Goal: Obtain resource: Obtain resource

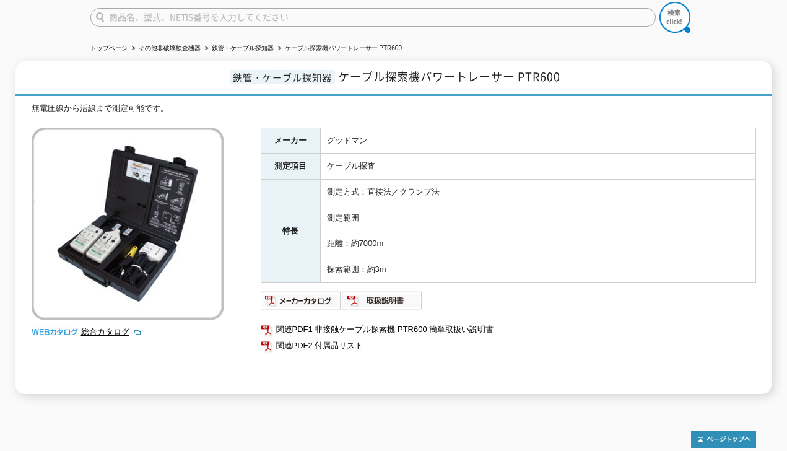
click at [371, 295] on img at bounding box center [382, 300] width 81 height 20
click at [296, 290] on img at bounding box center [301, 300] width 81 height 20
click at [381, 321] on link "関連PDF1 非接触ケーブル探索機 PTR600 簡単取扱い説明書" at bounding box center [508, 329] width 495 height 16
click at [348, 337] on link "関連PDF2 付属品リスト" at bounding box center [508, 345] width 495 height 16
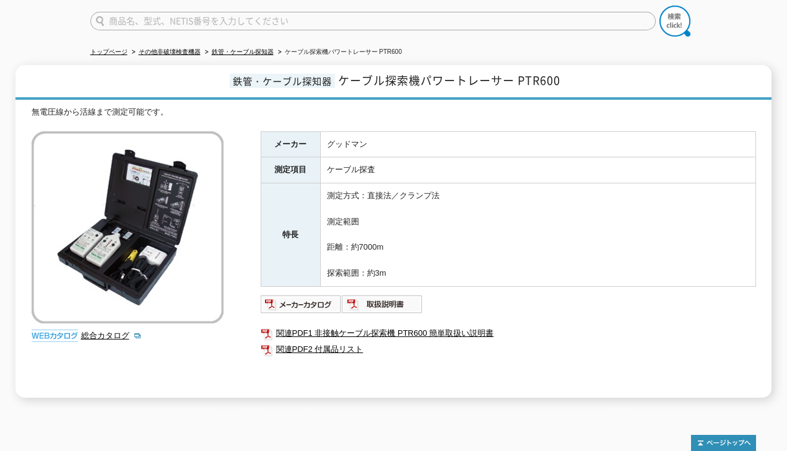
scroll to position [213, 0]
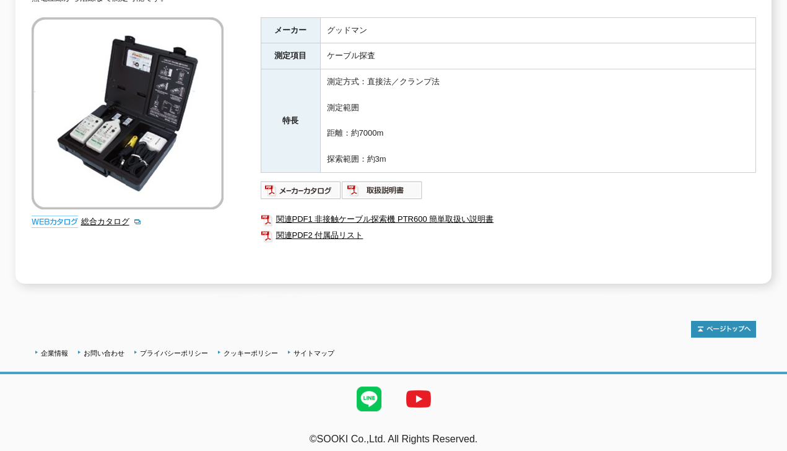
click at [331, 228] on link "関連PDF2 付属品リスト" at bounding box center [508, 235] width 495 height 16
